Goal: Transaction & Acquisition: Obtain resource

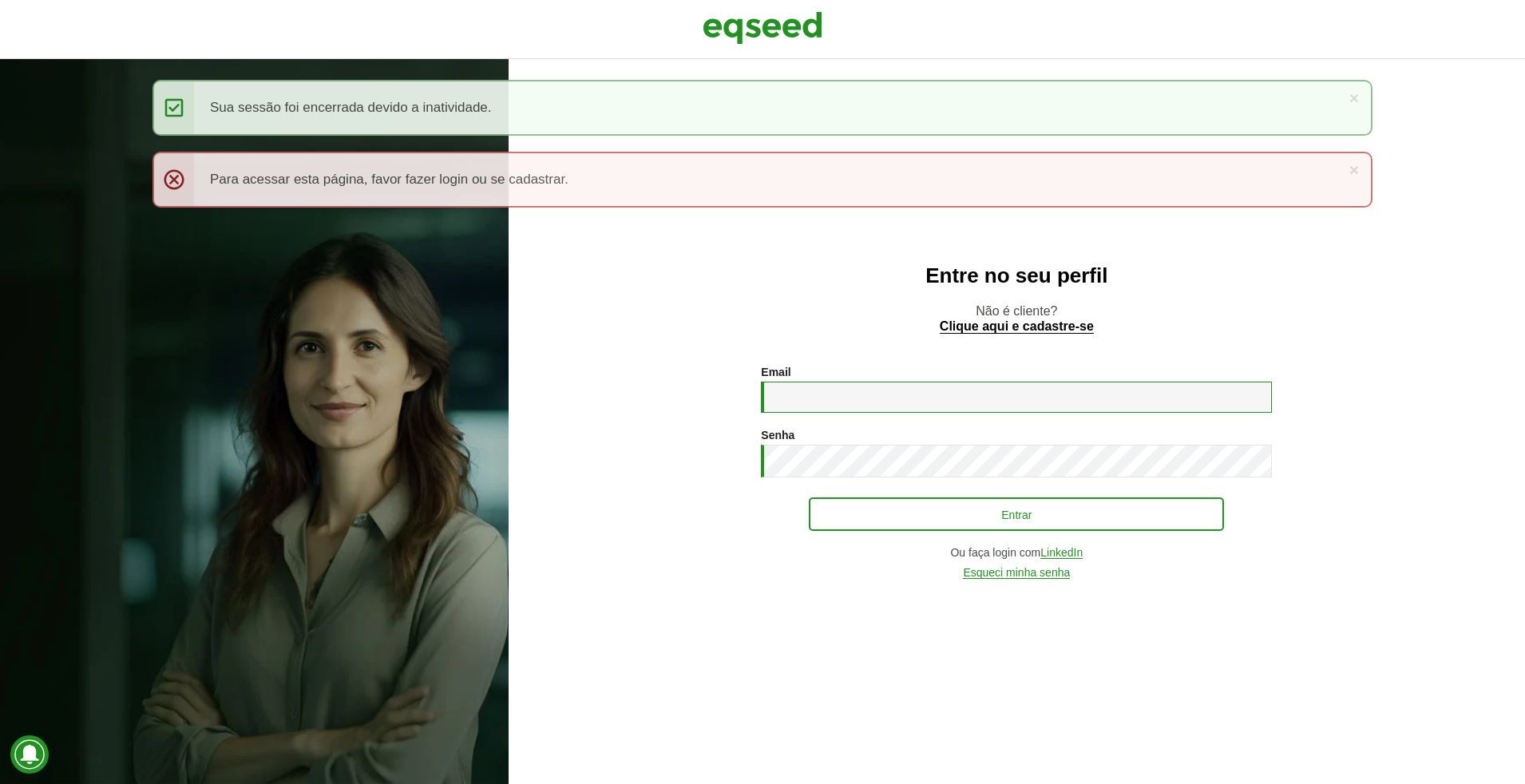
type input "**********"
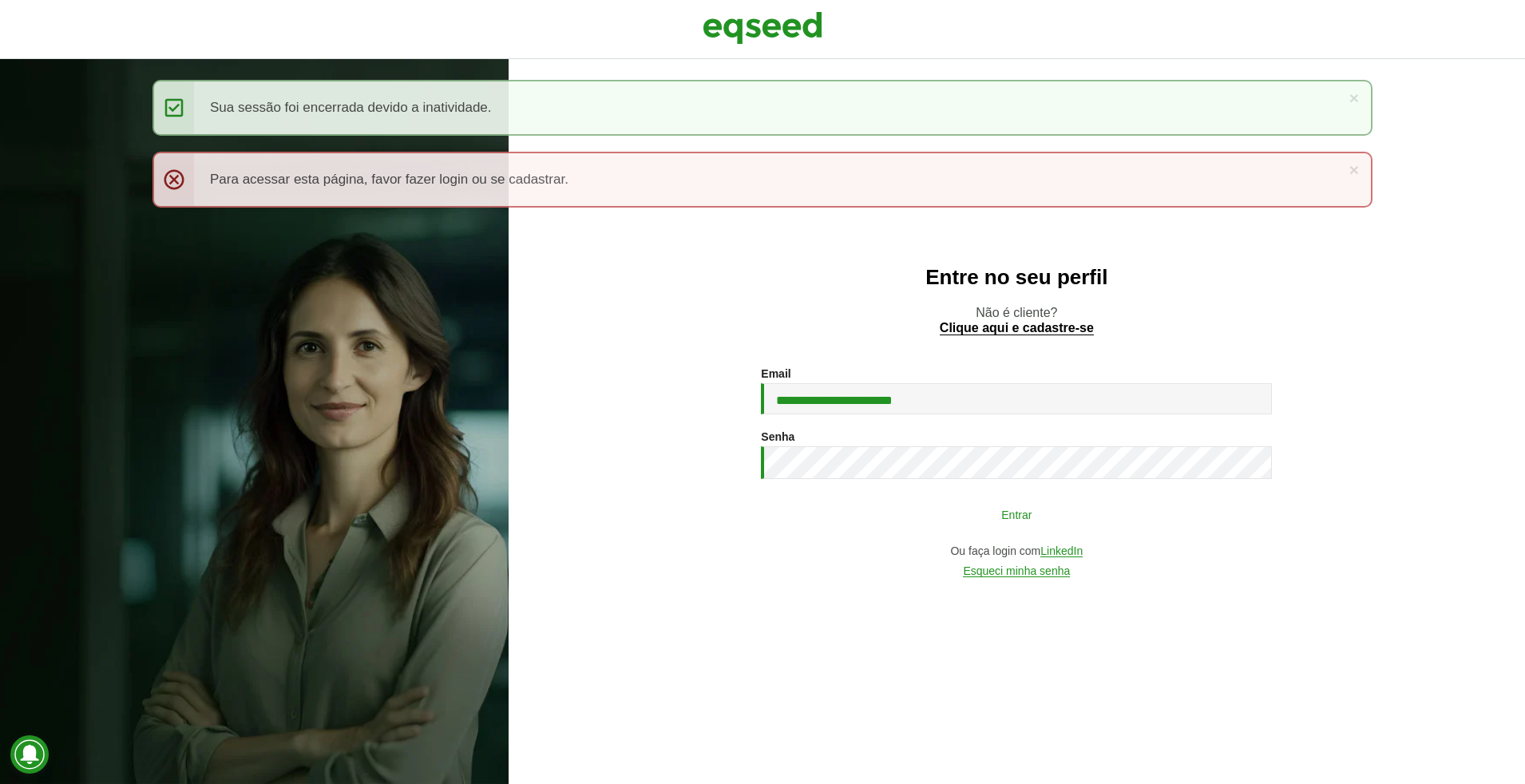
click at [1064, 526] on button "Entrar" at bounding box center [1016, 513] width 415 height 30
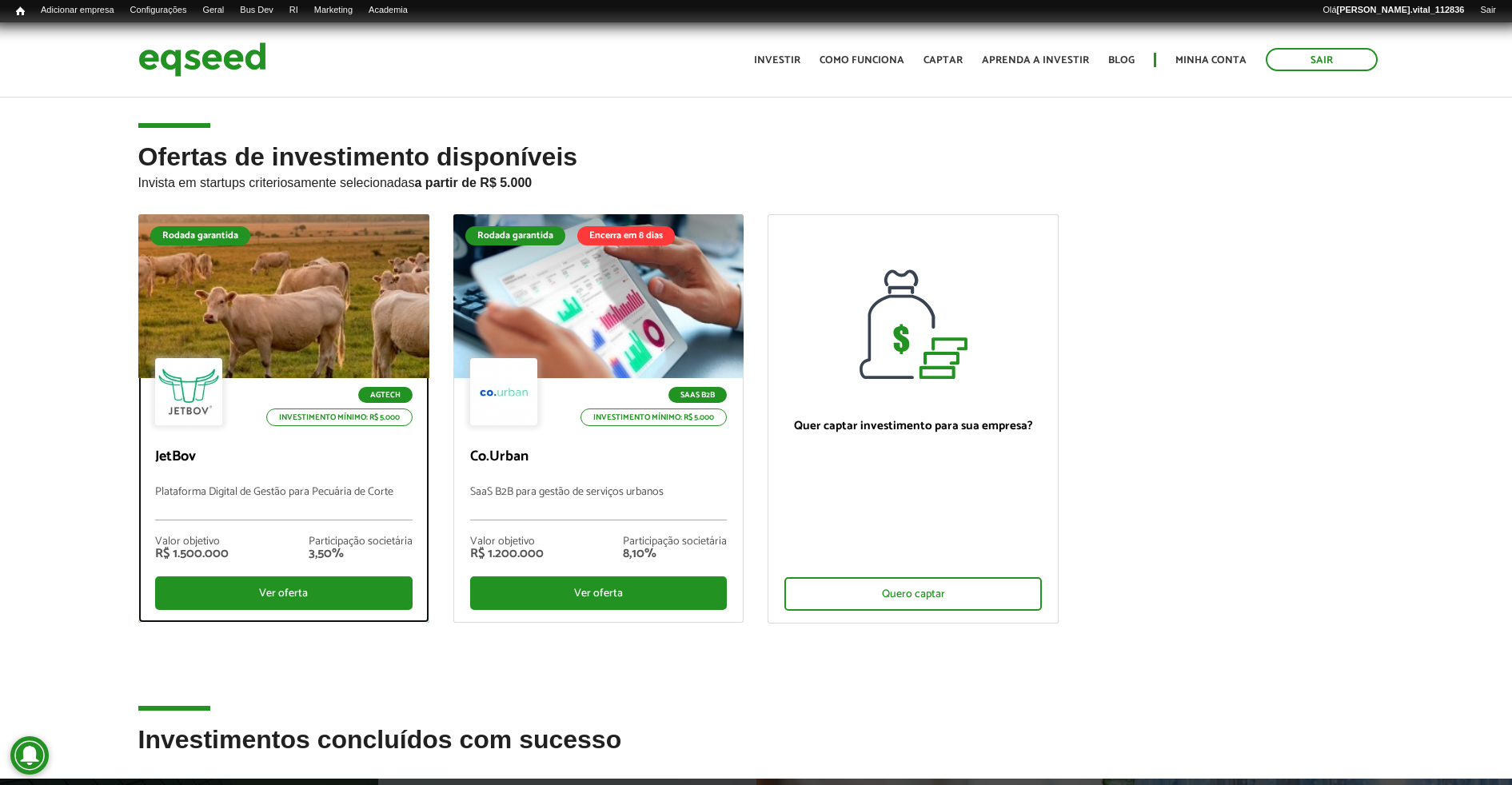
click at [354, 342] on div at bounding box center [282, 296] width 349 height 197
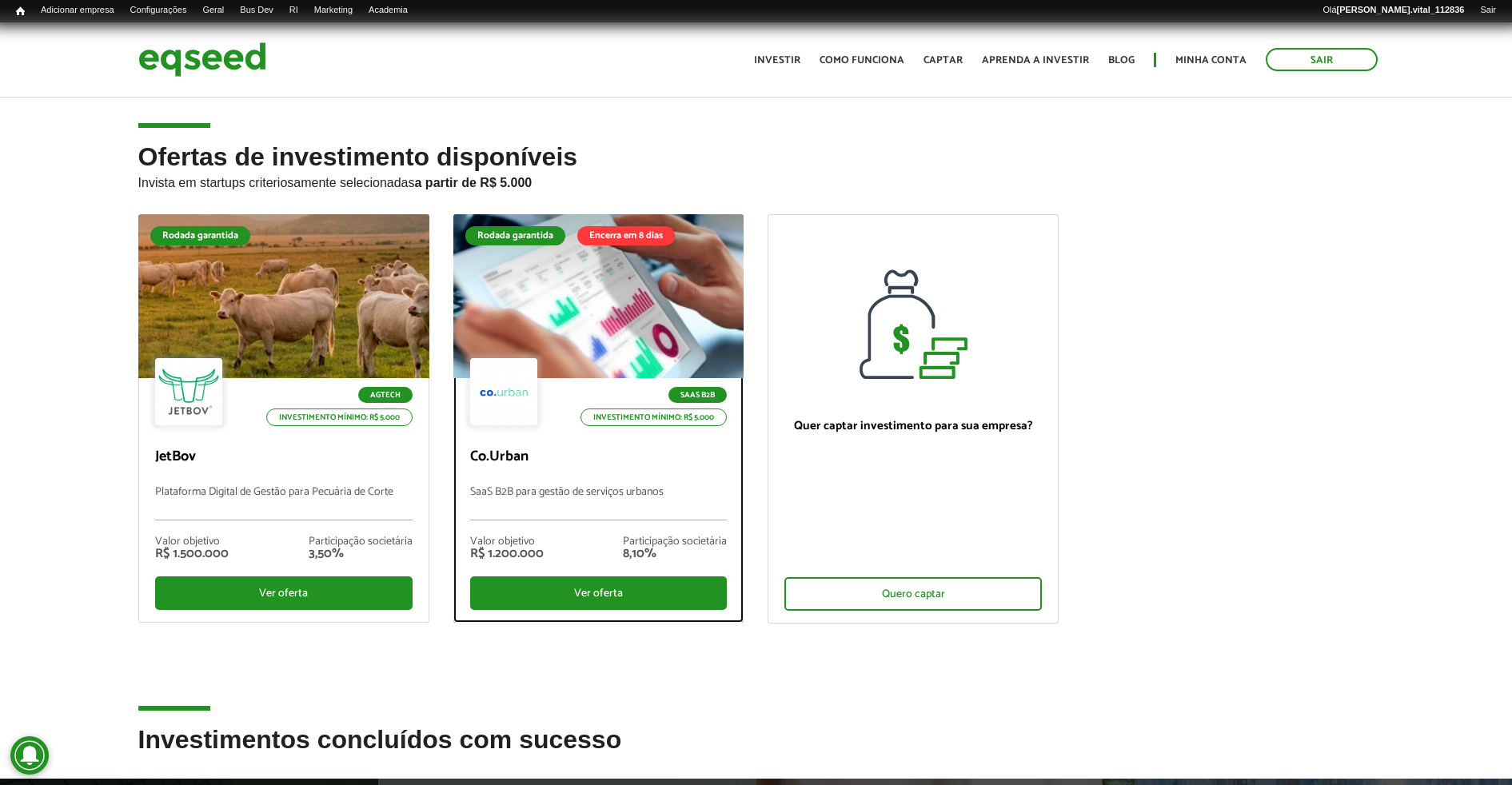
click at [574, 342] on div at bounding box center [598, 296] width 349 height 197
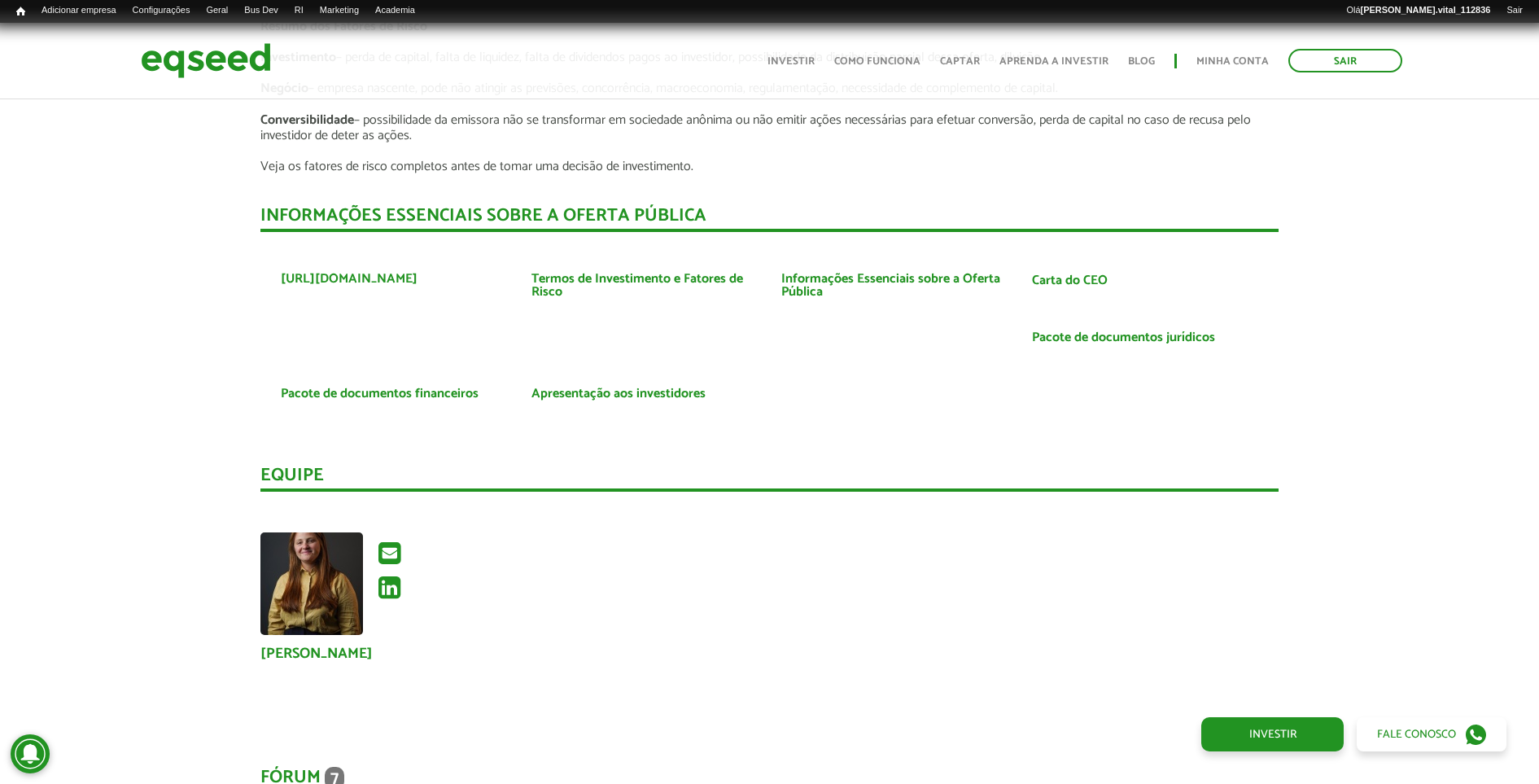
scroll to position [3153, 0]
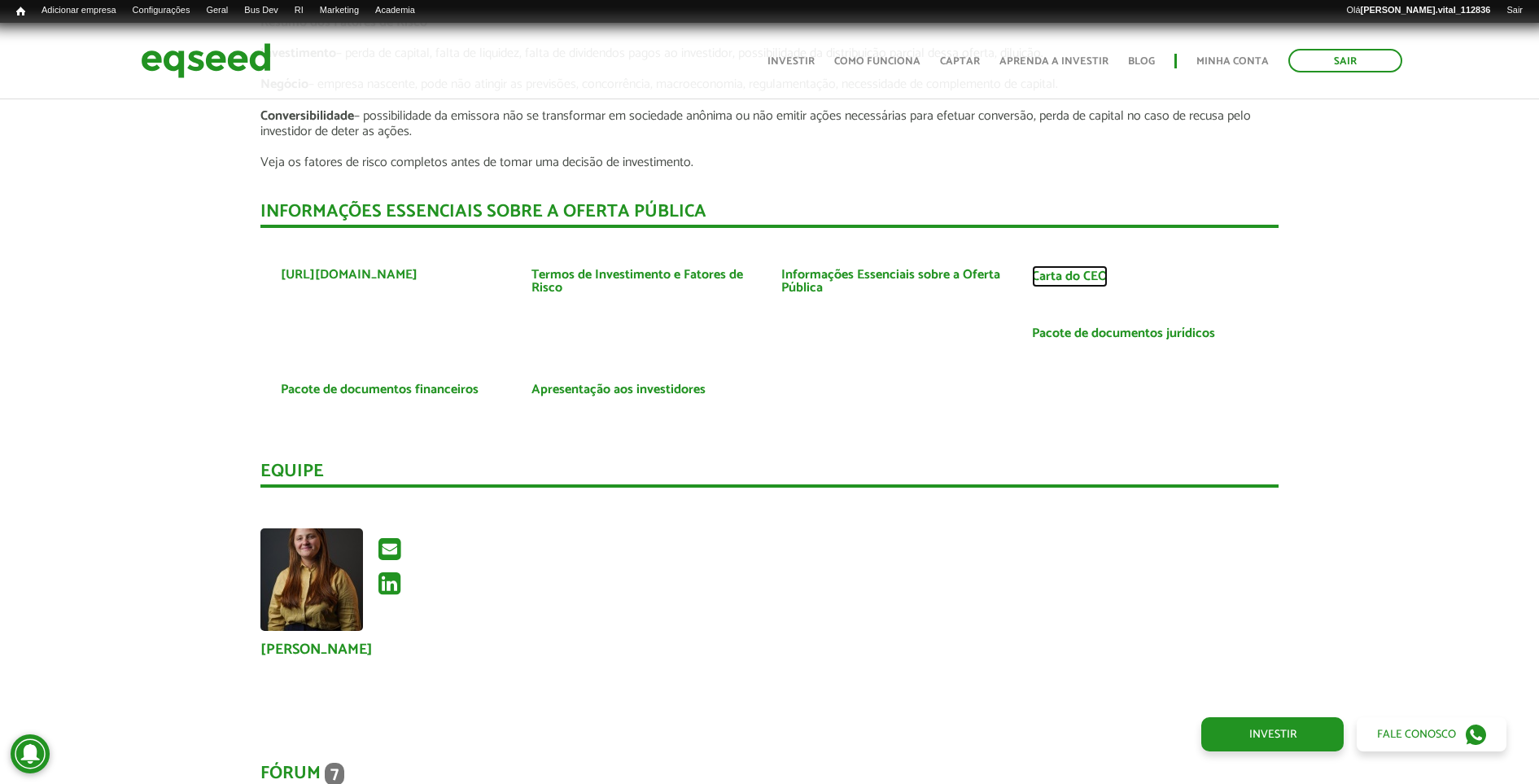
click at [1088, 281] on link "Carta do CEO" at bounding box center [1070, 276] width 75 height 13
